Goal: Find specific page/section: Find specific page/section

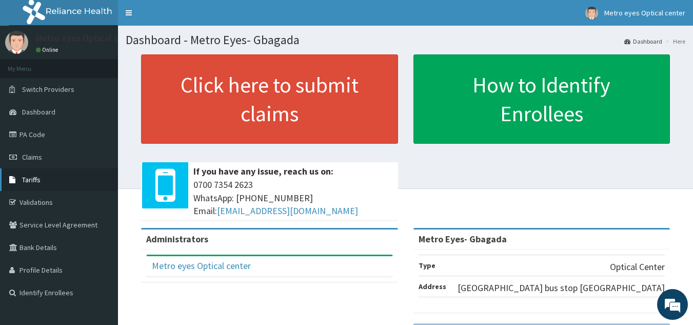
click at [43, 181] on link "Tariffs" at bounding box center [59, 179] width 118 height 23
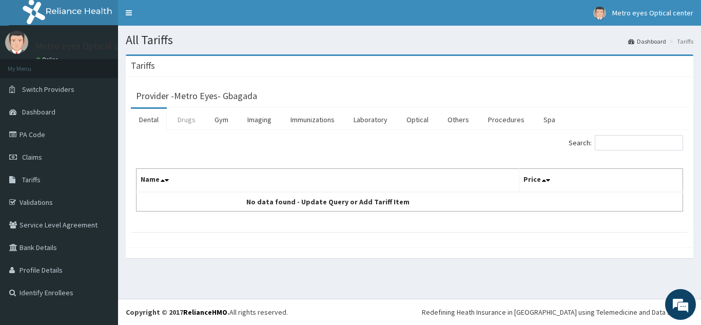
click at [193, 113] on link "Drugs" at bounding box center [186, 120] width 34 height 22
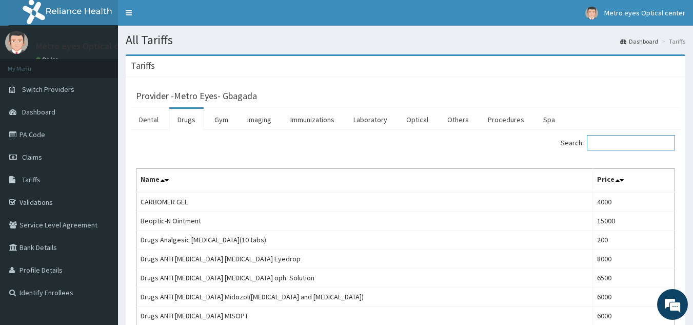
click at [625, 141] on input "Search:" at bounding box center [631, 142] width 88 height 15
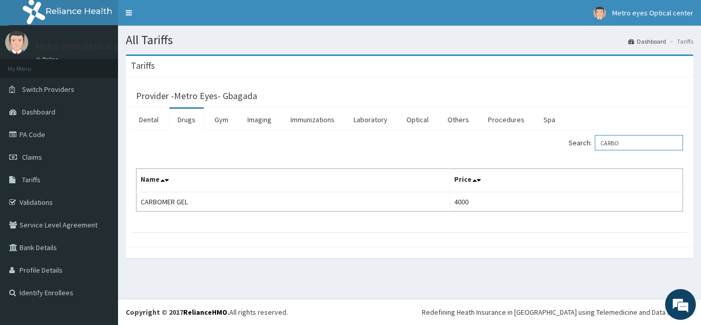
type input "CARBO"
click at [420, 117] on link "Optical" at bounding box center [417, 120] width 38 height 22
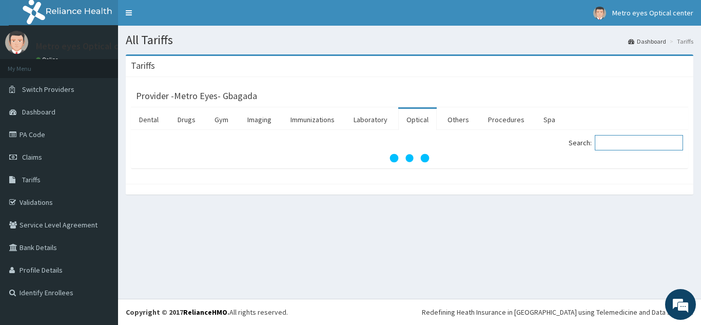
click at [614, 137] on input "Search:" at bounding box center [638, 142] width 88 height 15
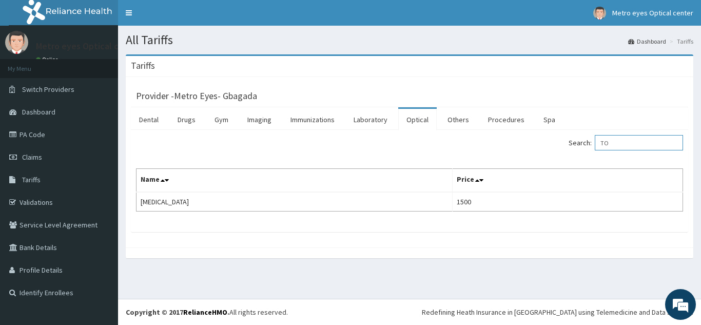
type input "T"
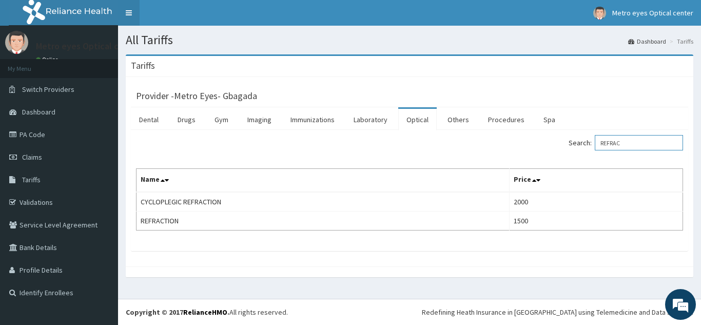
type input "REFRAC"
